Goal: Transaction & Acquisition: Purchase product/service

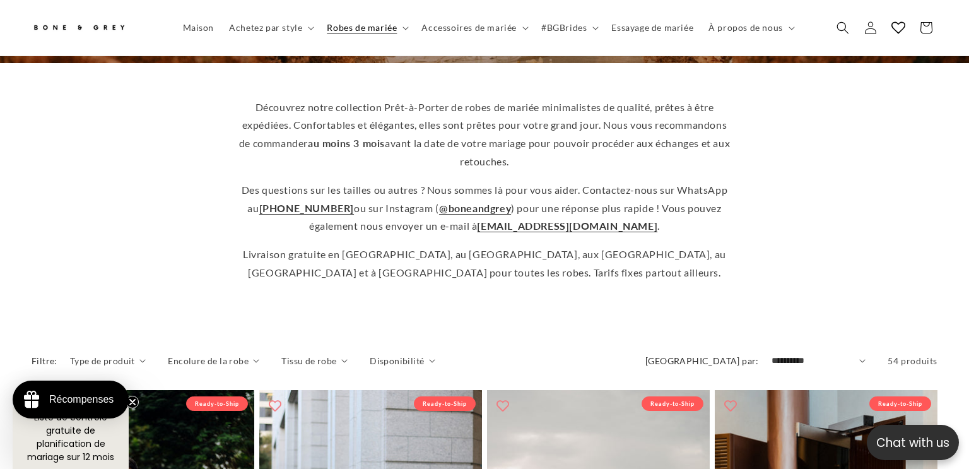
scroll to position [0, 661]
click at [419, 354] on summary "Disponibilité" at bounding box center [403, 360] width 66 height 13
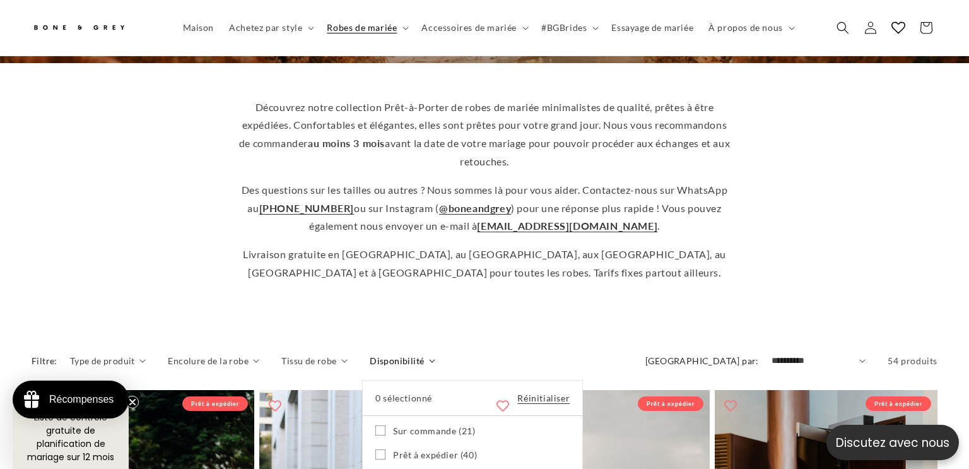
click at [447, 449] on font "Prêt à expédier (40)" at bounding box center [435, 454] width 84 height 11
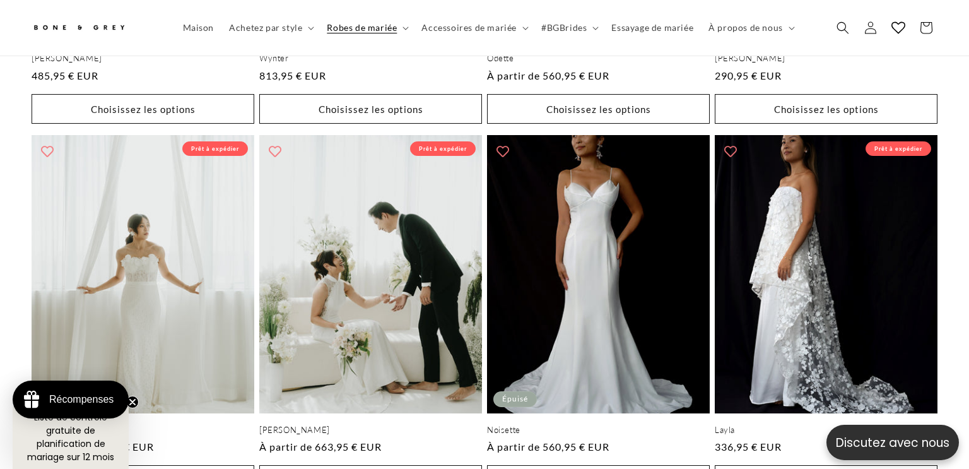
scroll to position [2796, 0]
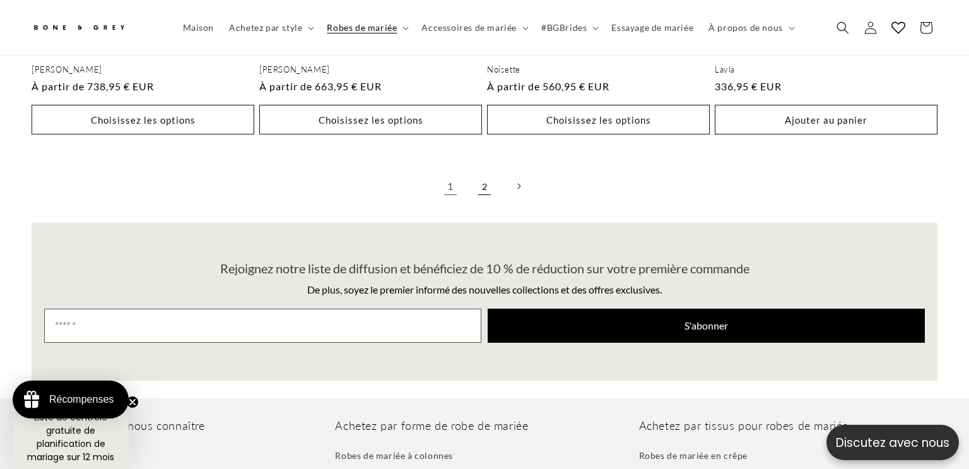
click at [489, 186] on link "2" at bounding box center [485, 186] width 28 height 28
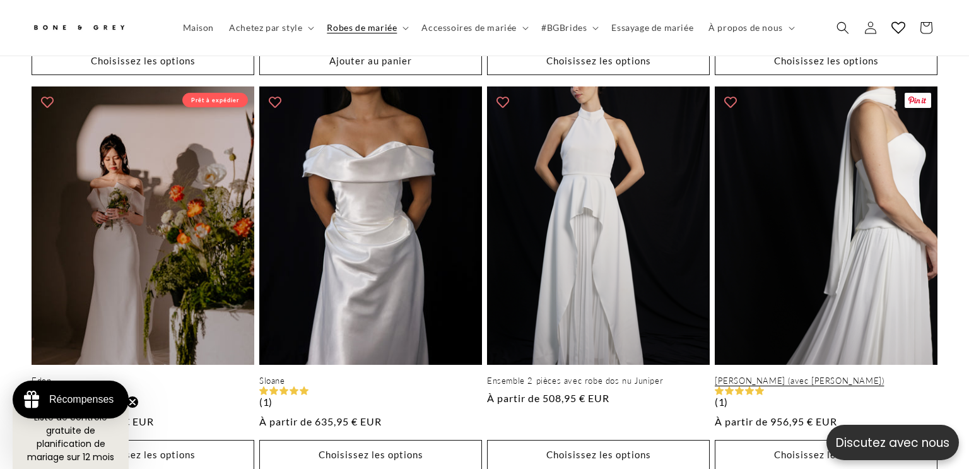
click at [878, 375] on link "Elsa (avec foulard)" at bounding box center [826, 380] width 223 height 11
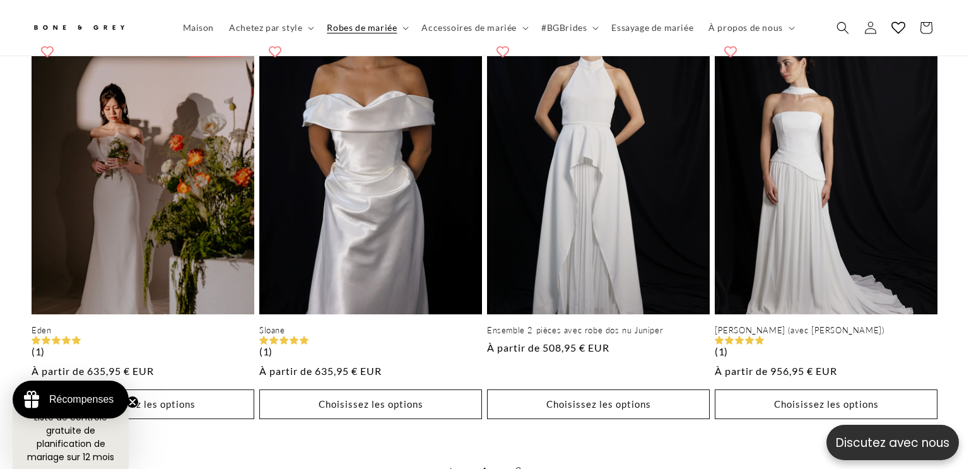
scroll to position [0, 661]
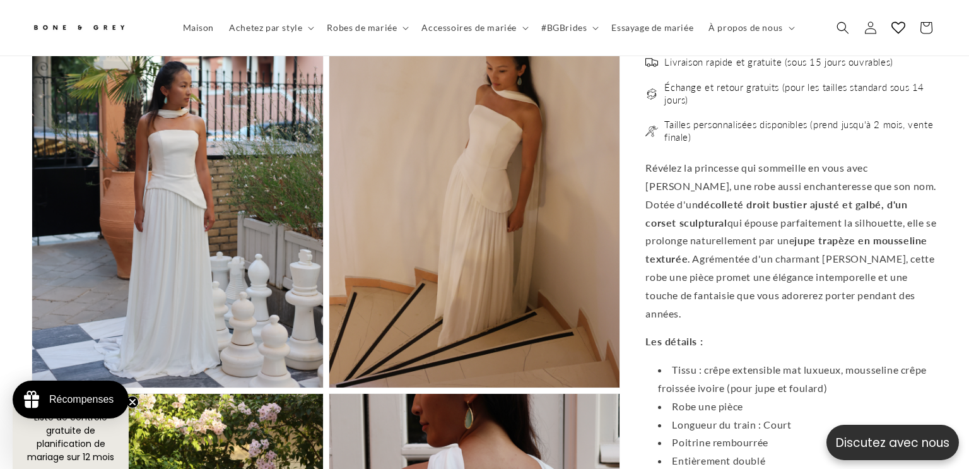
scroll to position [2830, 0]
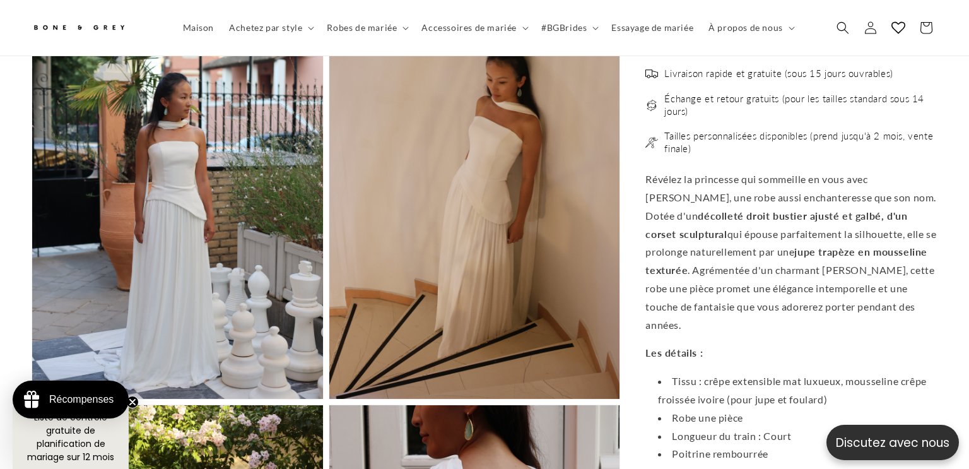
click at [138, 402] on circle "Fermer le teaser" at bounding box center [133, 402] width 12 height 12
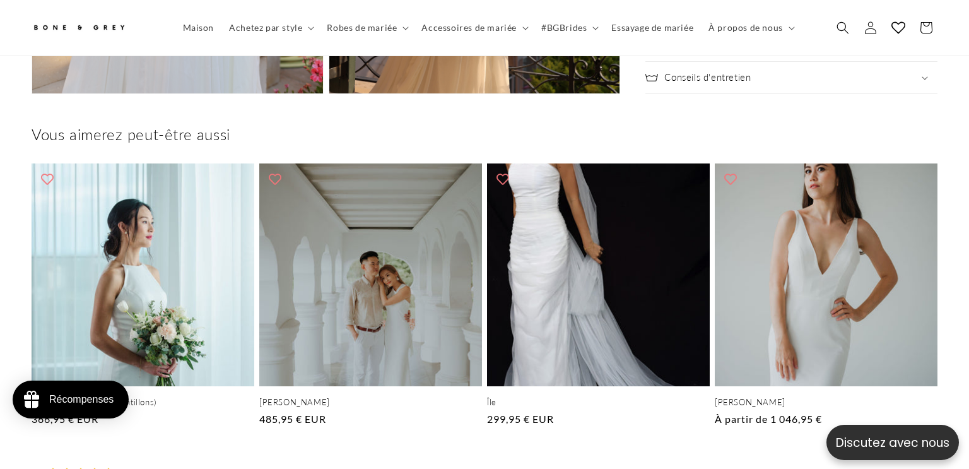
scroll to position [4024, 0]
